Goal: Complete application form: Complete application form

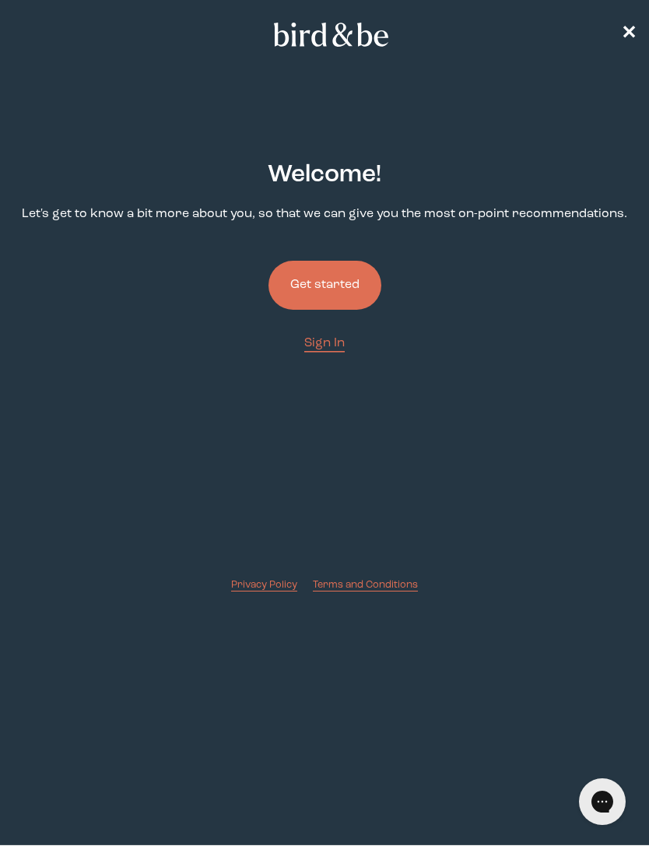
click at [342, 260] on link "Get started" at bounding box center [324, 285] width 113 height 99
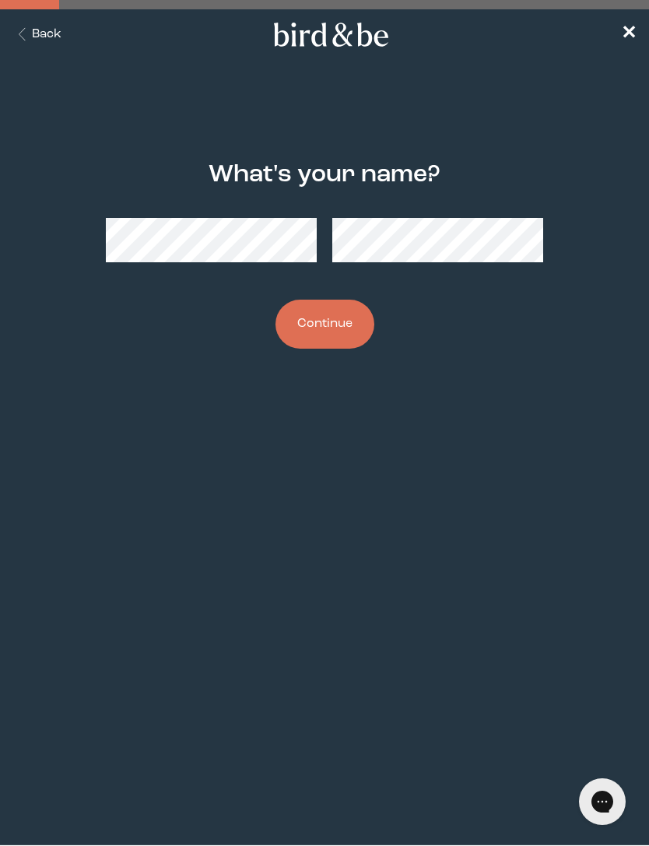
click at [326, 335] on button "Continue" at bounding box center [324, 324] width 99 height 49
click at [44, 36] on button "Back" at bounding box center [36, 35] width 49 height 18
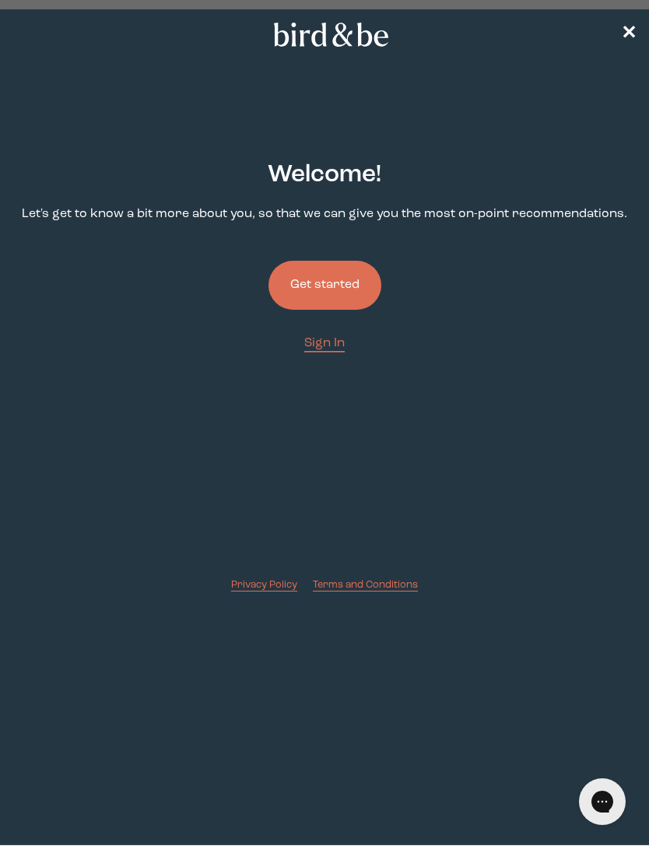
click at [633, 42] on span "✕" at bounding box center [629, 34] width 16 height 19
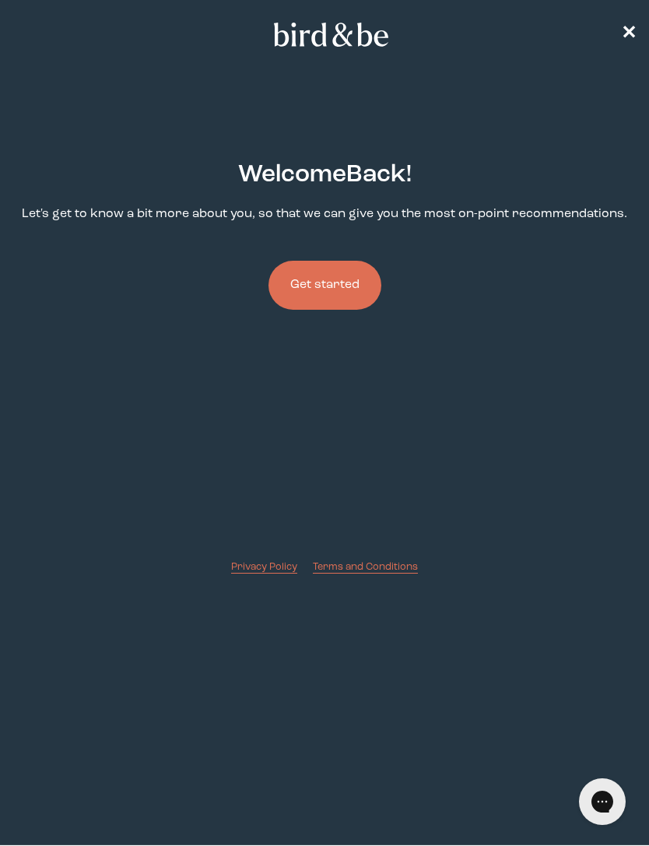
click at [614, 36] on nav "✕" at bounding box center [324, 34] width 649 height 50
click at [624, 33] on span "✕" at bounding box center [629, 34] width 16 height 19
click at [643, 23] on nav "✕" at bounding box center [324, 34] width 649 height 50
click at [624, 42] on nav "✕" at bounding box center [324, 34] width 649 height 50
click at [629, 40] on span "✕" at bounding box center [629, 34] width 16 height 19
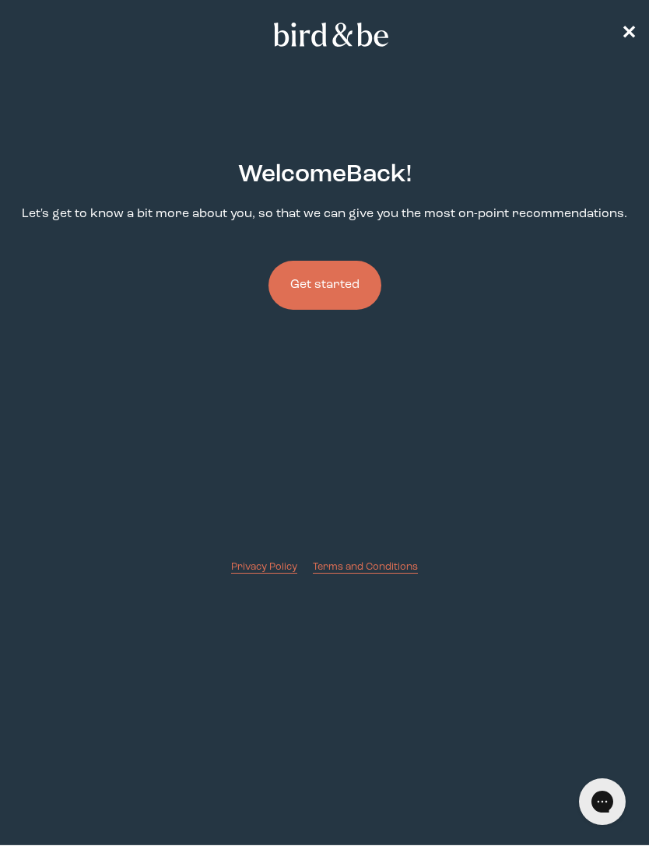
click at [624, 40] on span "✕" at bounding box center [629, 34] width 16 height 19
click at [623, 41] on span "✕" at bounding box center [629, 34] width 16 height 19
